Goal: Task Accomplishment & Management: Manage account settings

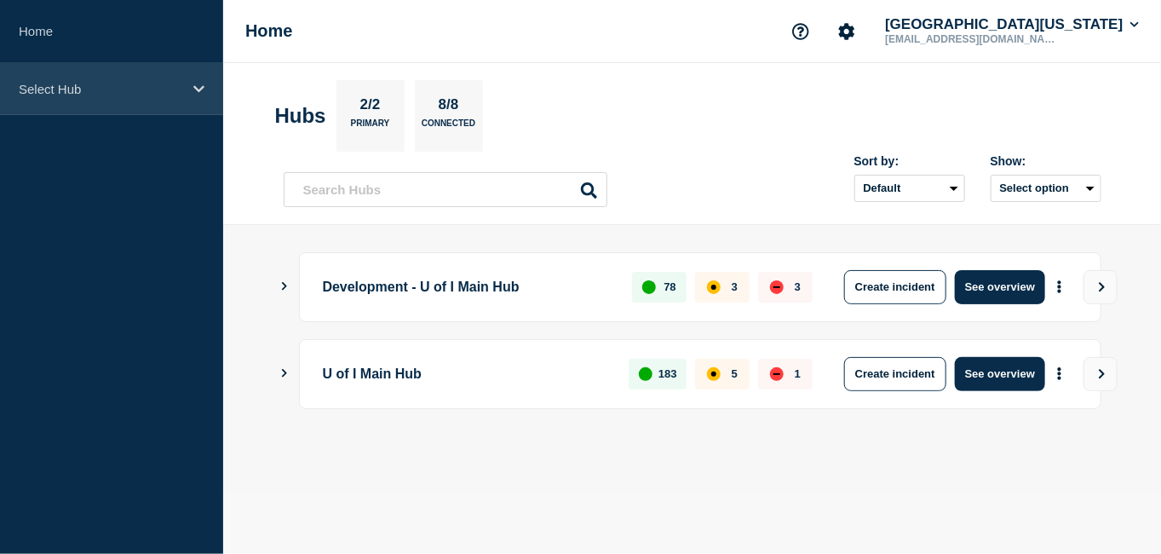
click at [192, 89] on div "Select Hub" at bounding box center [111, 89] width 223 height 52
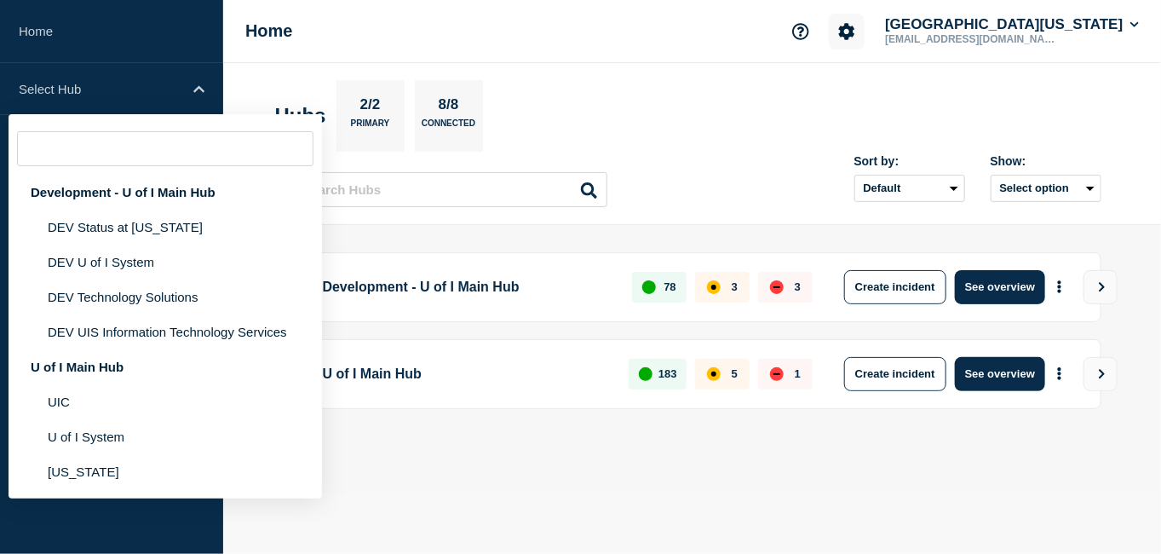
click at [855, 31] on icon "Account settings" at bounding box center [847, 31] width 16 height 16
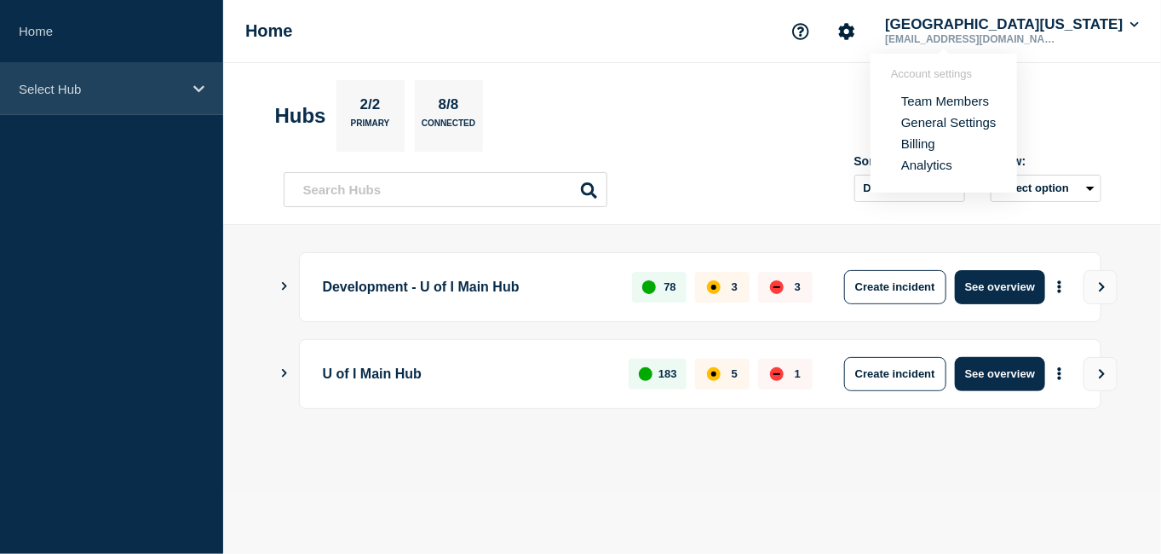
click at [168, 75] on div "Select Hub" at bounding box center [111, 89] width 223 height 52
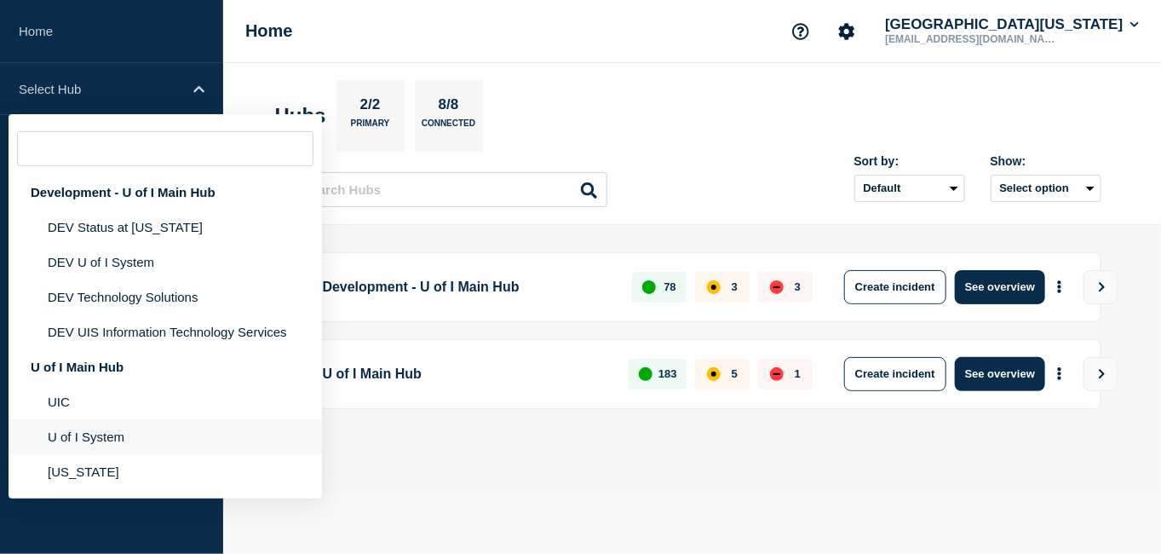
click at [113, 439] on li "U of I System" at bounding box center [165, 436] width 313 height 35
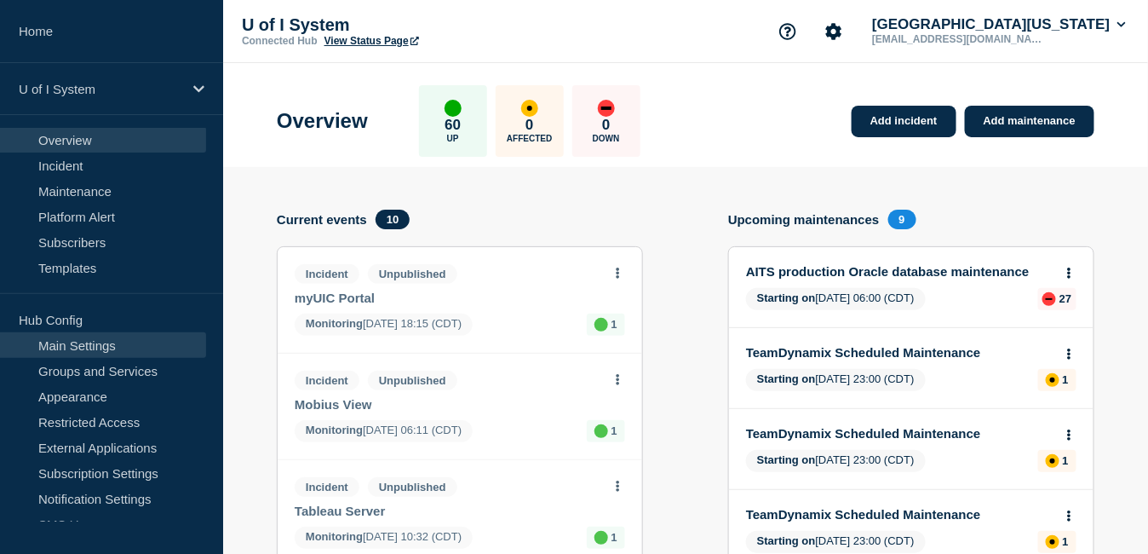
scroll to position [7, 0]
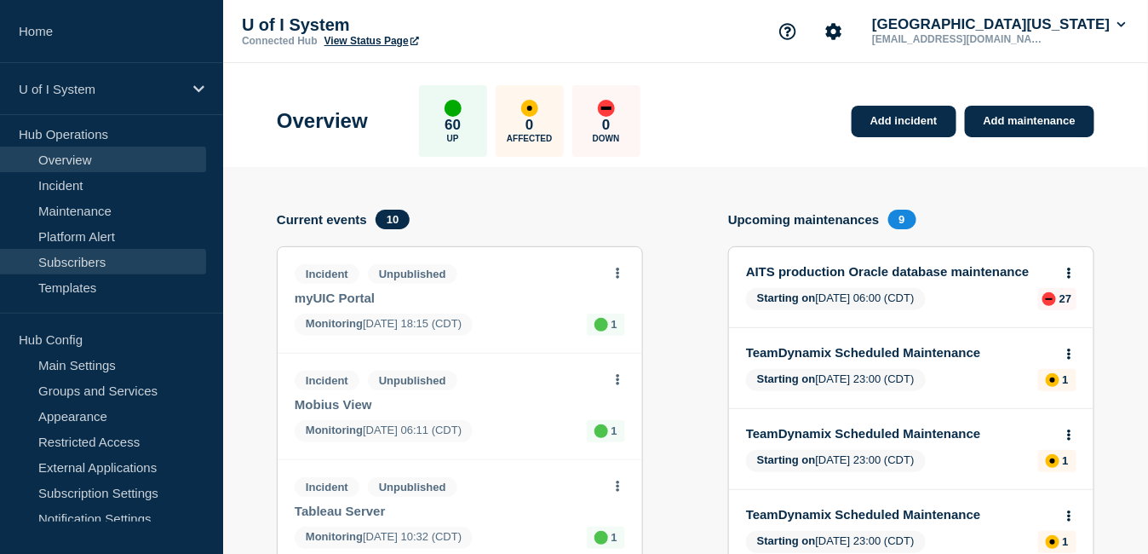
click at [151, 260] on link "Subscribers" at bounding box center [103, 262] width 206 height 26
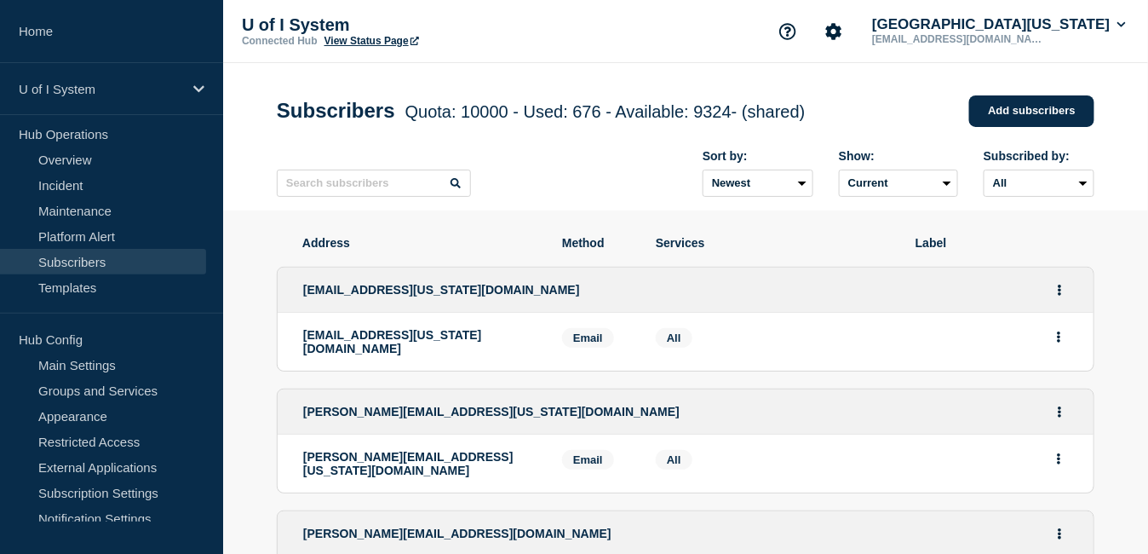
click at [579, 244] on span "Method" at bounding box center [596, 243] width 68 height 14
click at [1066, 186] on select "All Email SMS Teams" at bounding box center [1039, 182] width 111 height 27
select select "teams"
click at [984, 174] on select "All Email SMS Teams" at bounding box center [1039, 182] width 111 height 27
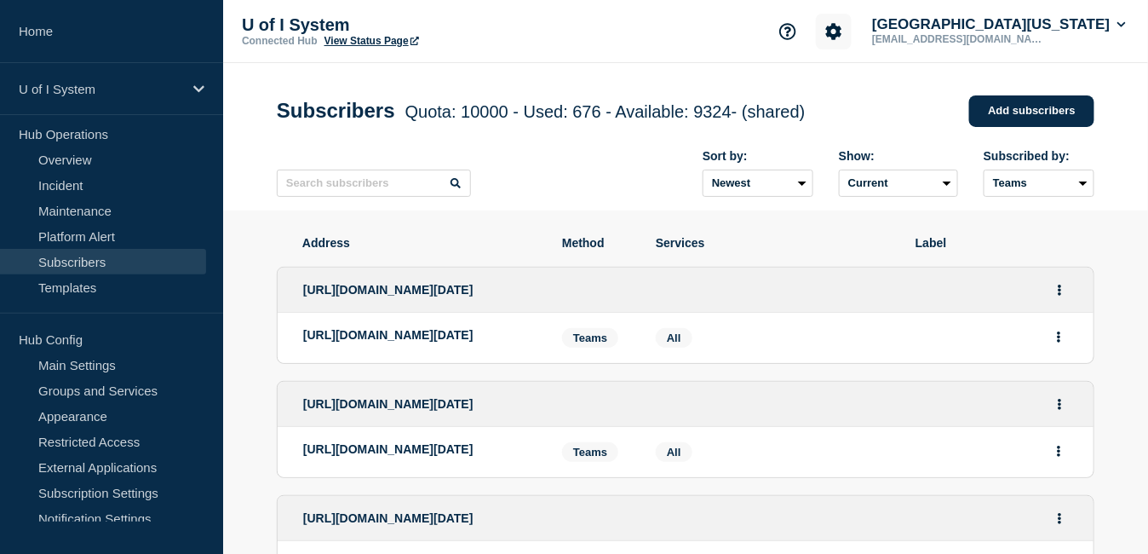
click at [852, 37] on button "Account settings" at bounding box center [834, 32] width 36 height 36
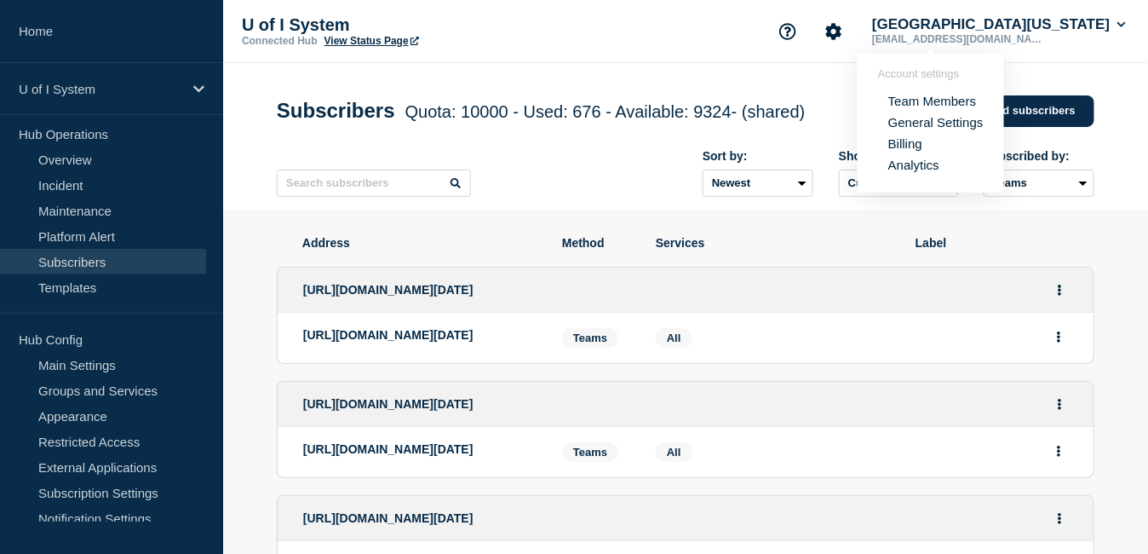
click at [927, 99] on link "Team Members" at bounding box center [932, 101] width 88 height 14
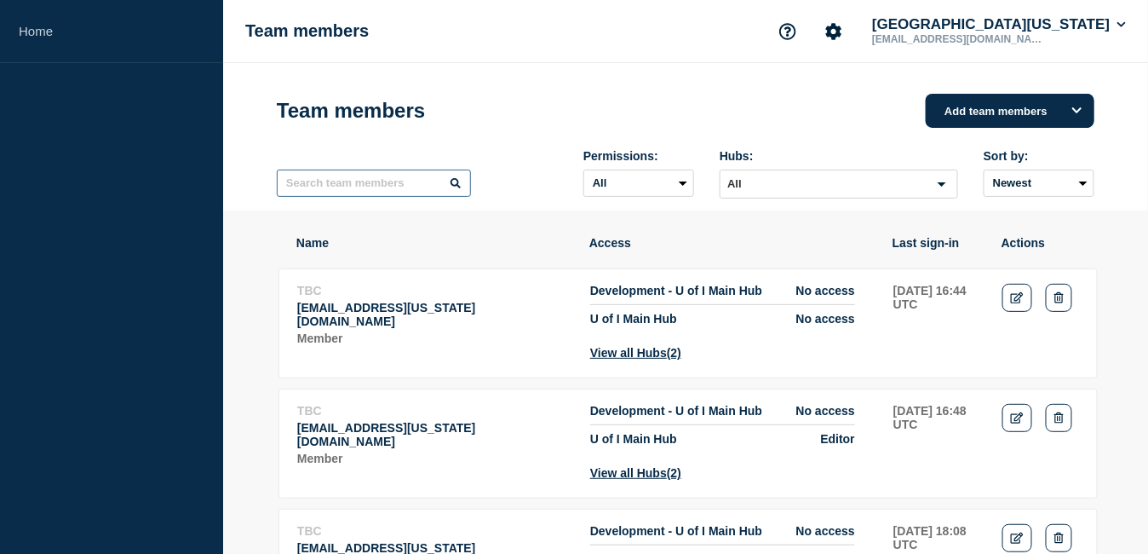
click at [349, 186] on input "text" at bounding box center [374, 182] width 194 height 27
type input "robynv"
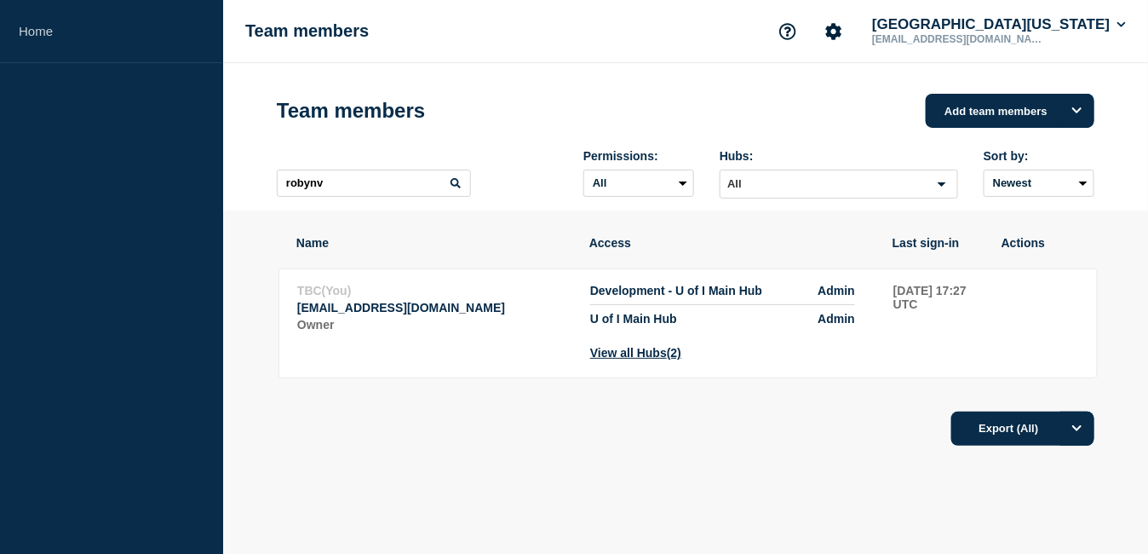
click at [898, 461] on div "Name Access Last sign-in Actions TBC (You) [PERSON_NAME][EMAIL_ADDRESS][DOMAIN_…" at bounding box center [686, 388] width 818 height 356
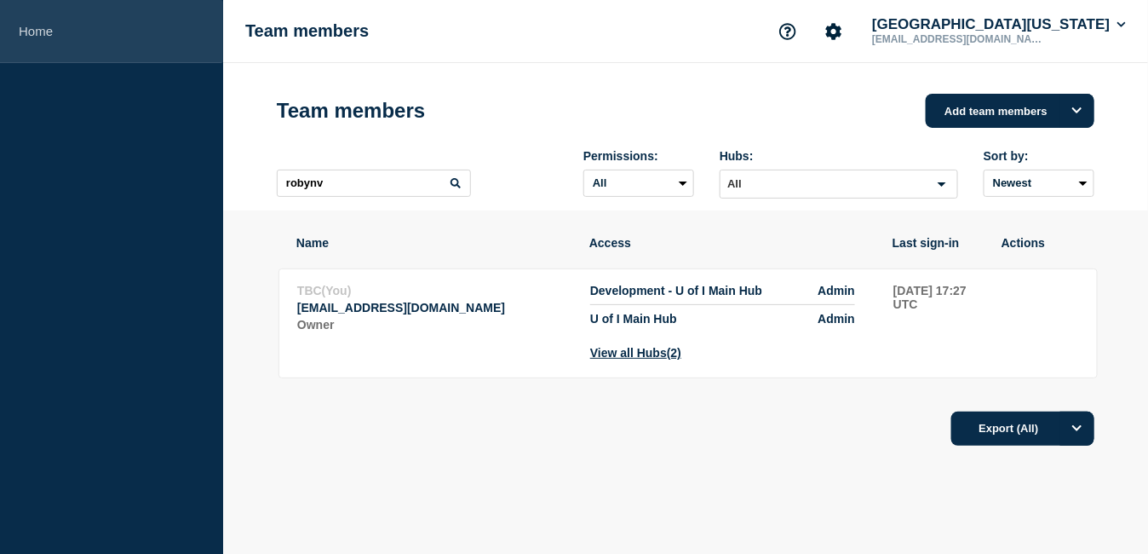
click at [26, 40] on link "Home" at bounding box center [111, 31] width 223 height 63
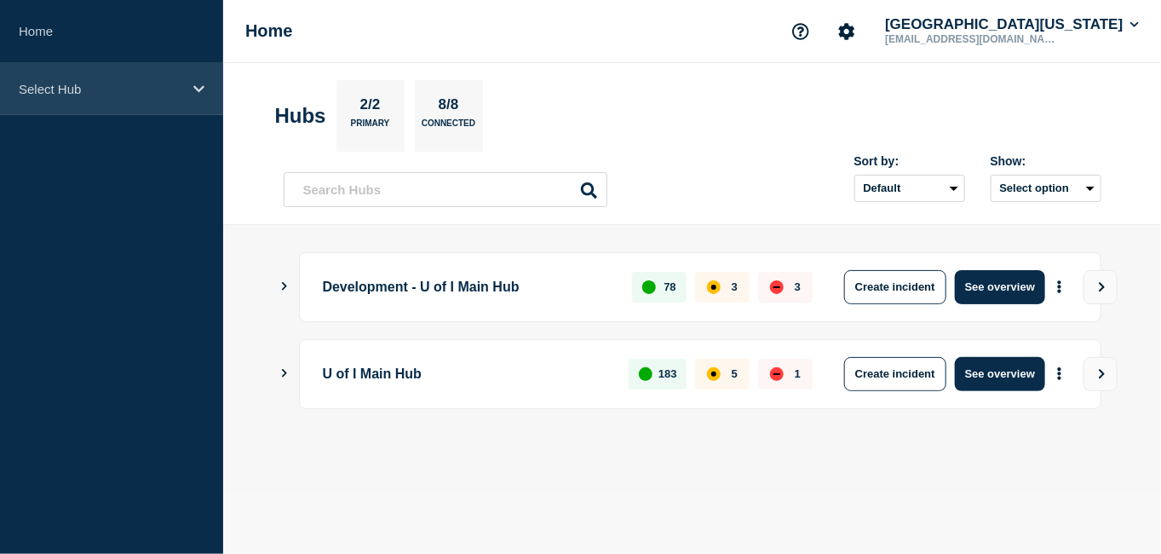
click at [63, 95] on p "Select Hub" at bounding box center [101, 89] width 164 height 14
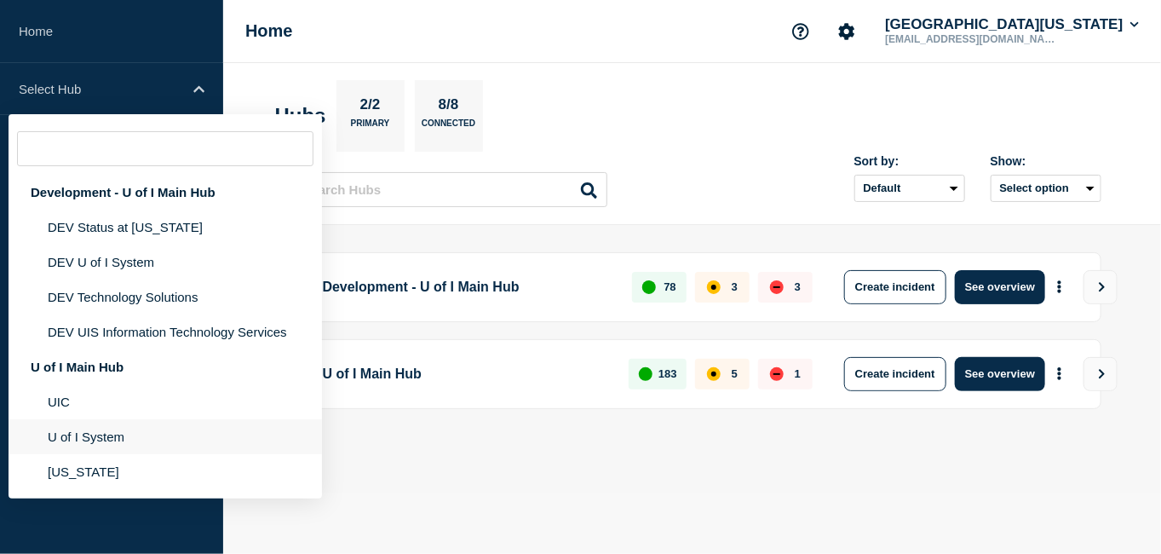
click at [133, 437] on li "U of I System" at bounding box center [165, 436] width 313 height 35
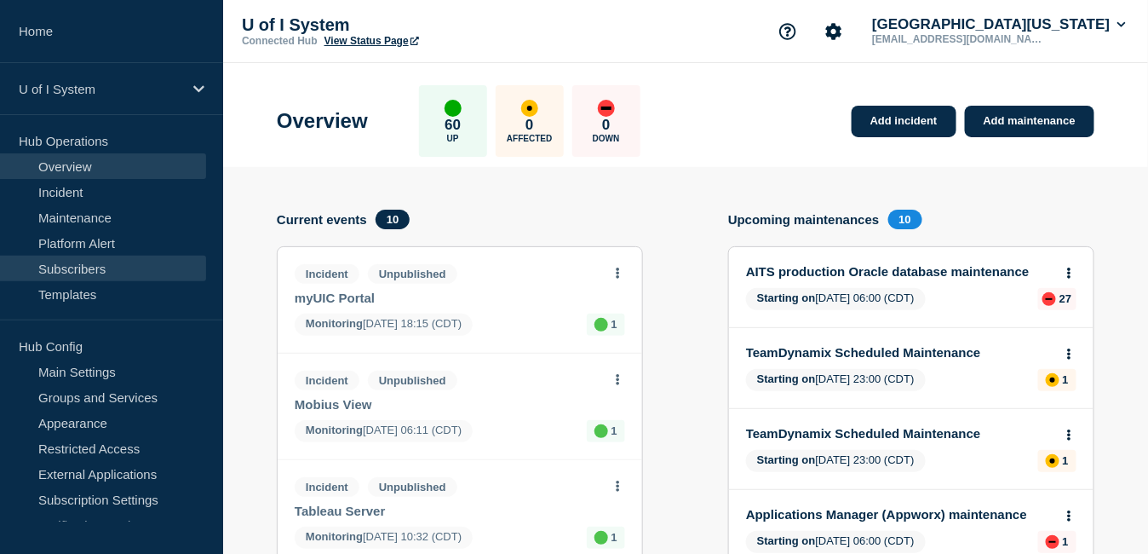
click at [119, 267] on link "Subscribers" at bounding box center [103, 268] width 206 height 26
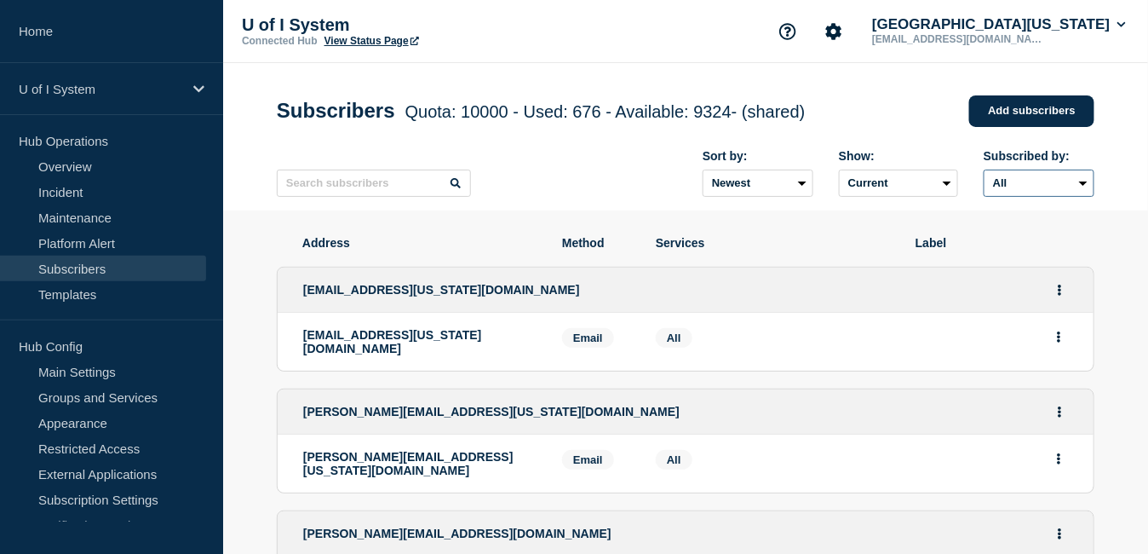
click at [1080, 190] on select "All Email SMS Teams" at bounding box center [1039, 182] width 111 height 27
select select "teams"
click at [984, 174] on select "All Email SMS Teams" at bounding box center [1039, 182] width 111 height 27
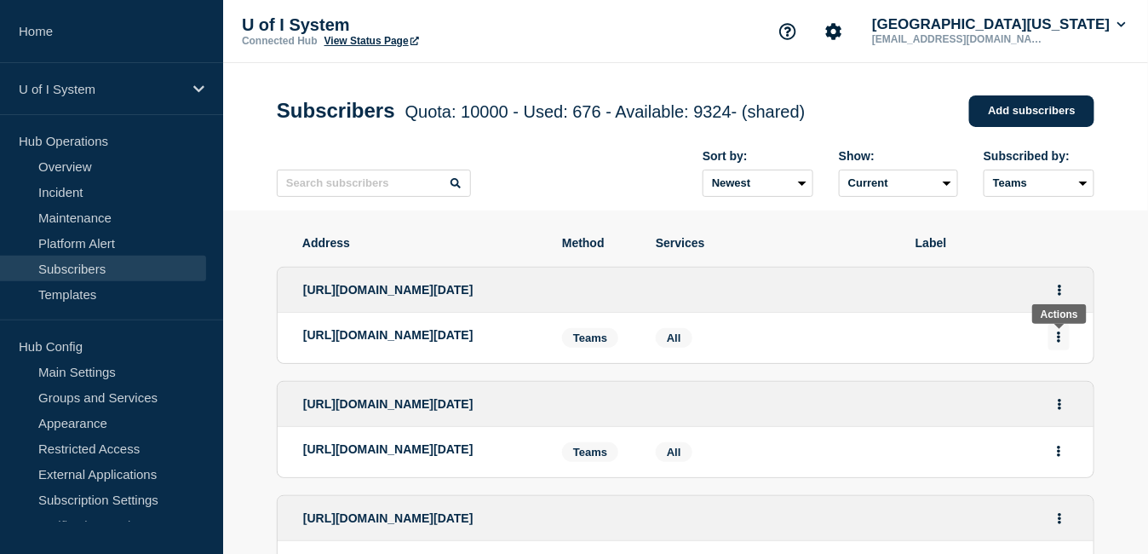
click at [1055, 338] on button "Actions" at bounding box center [1058, 337] width 21 height 26
